Goal: Task Accomplishment & Management: Use online tool/utility

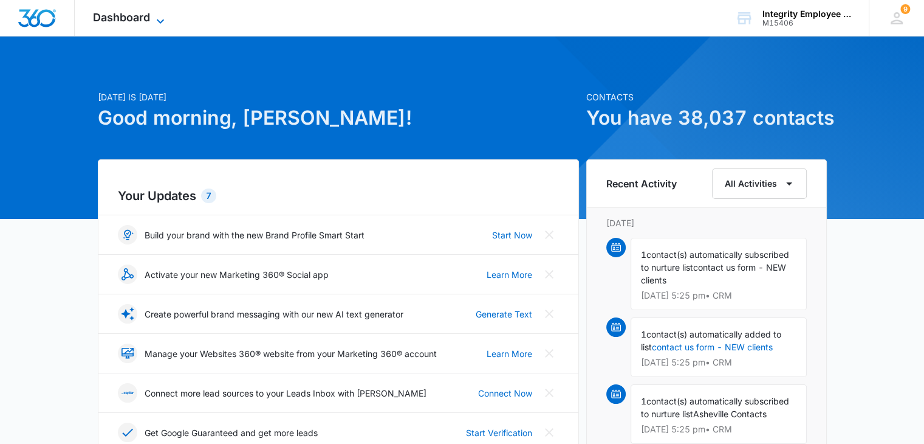
click at [162, 25] on div "Dashboard Apps Reputation Websites Forms CRM Email Social Shop Payments POS Con…" at bounding box center [130, 18] width 111 height 36
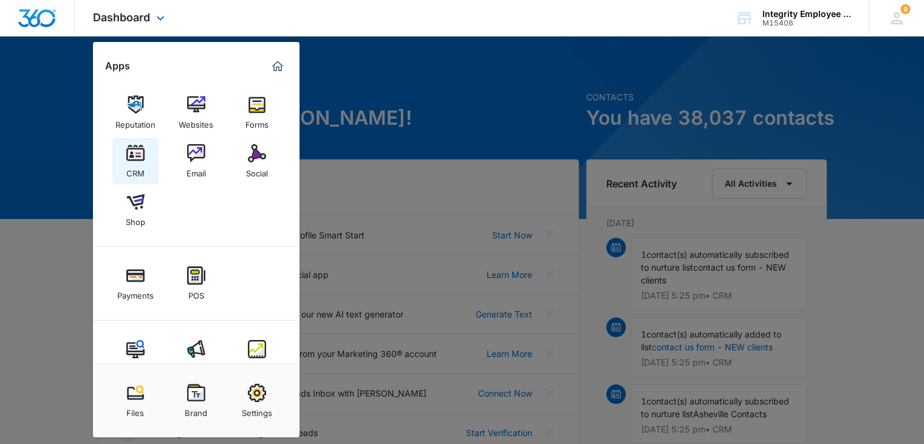
click at [135, 149] on img at bounding box center [135, 153] width 18 height 18
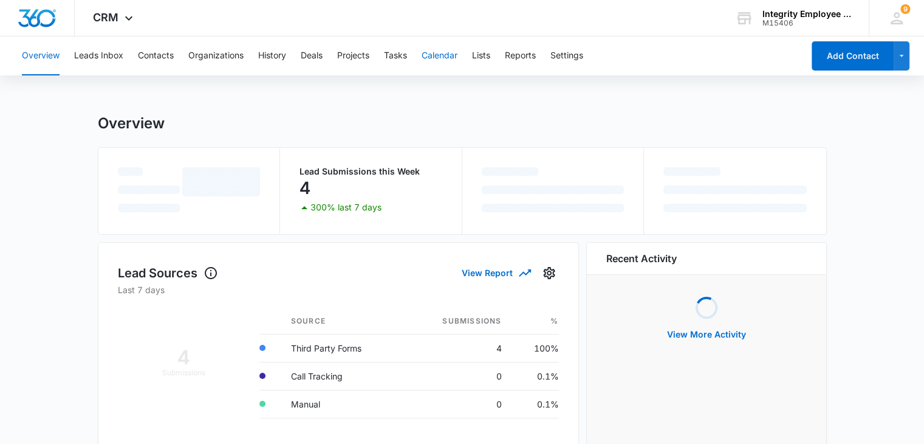
click at [433, 52] on button "Calendar" at bounding box center [440, 55] width 36 height 39
drag, startPoint x: 433, startPoint y: 52, endPoint x: 425, endPoint y: 53, distance: 8.0
click at [430, 53] on button "Calendar" at bounding box center [440, 55] width 36 height 39
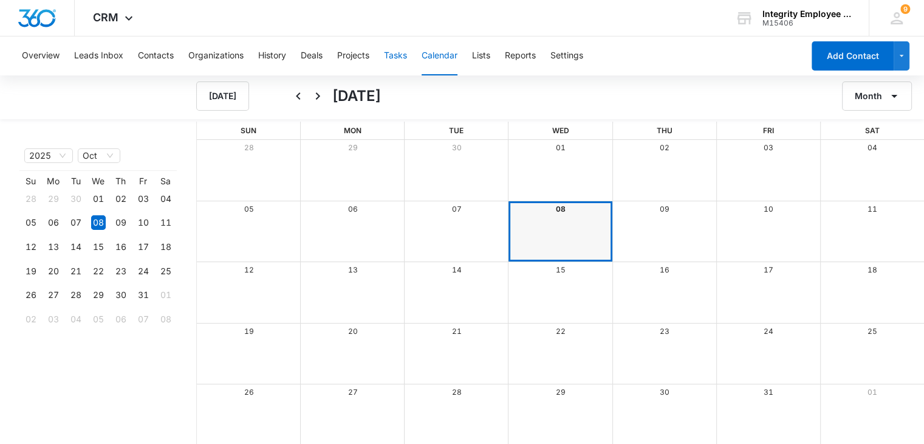
click at [393, 55] on button "Tasks" at bounding box center [395, 55] width 23 height 39
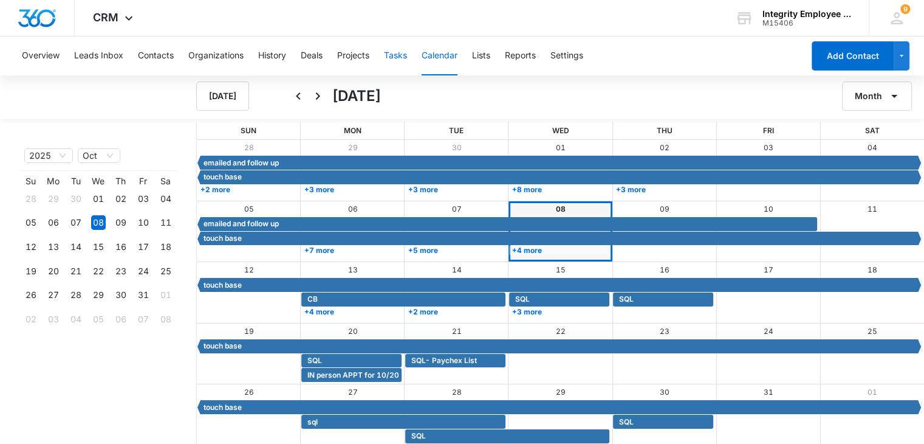
click at [394, 54] on button "Tasks" at bounding box center [395, 55] width 23 height 39
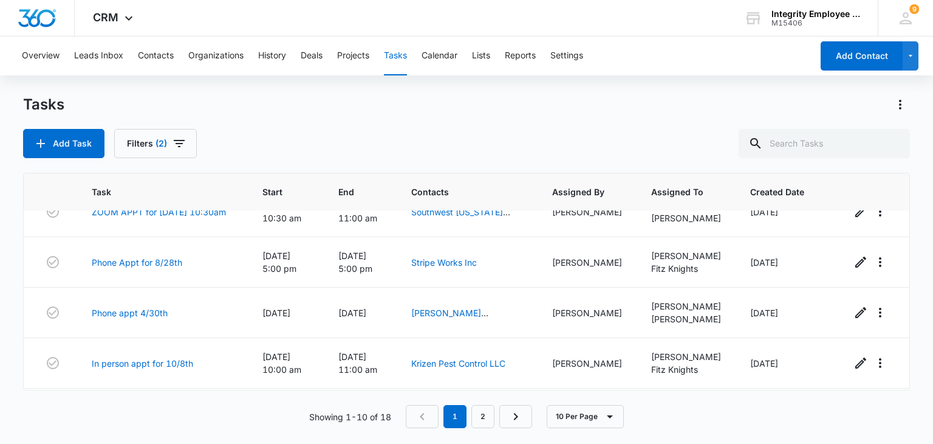
scroll to position [331, 0]
